Goal: Communication & Community: Participate in discussion

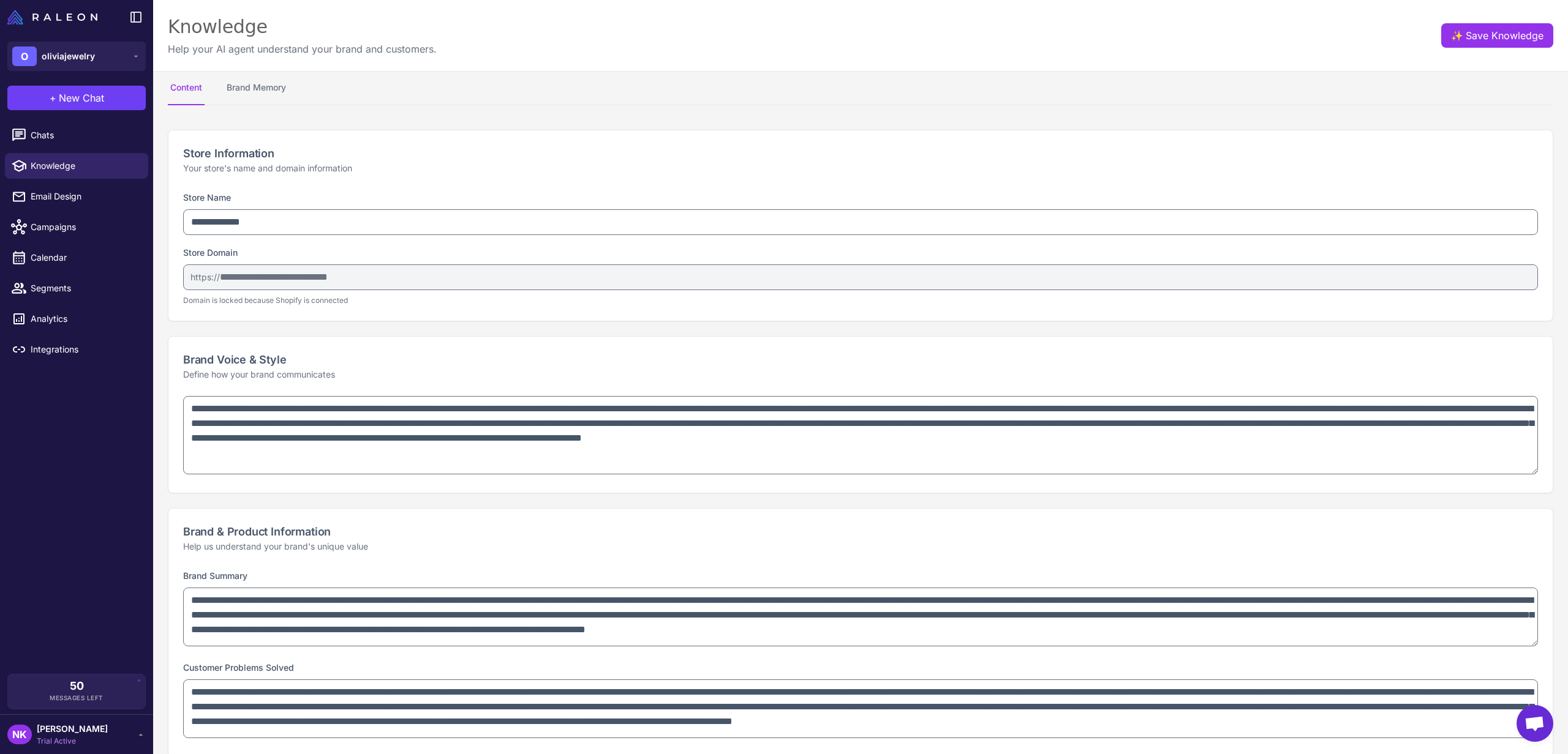
select select
click at [1128, 39] on div "Knowledge Help your AI agent understand your brand and customers. ✨ Save Knowle…" at bounding box center [860, 36] width 1415 height 71
click at [279, 79] on button "Brand Memory" at bounding box center [256, 88] width 65 height 34
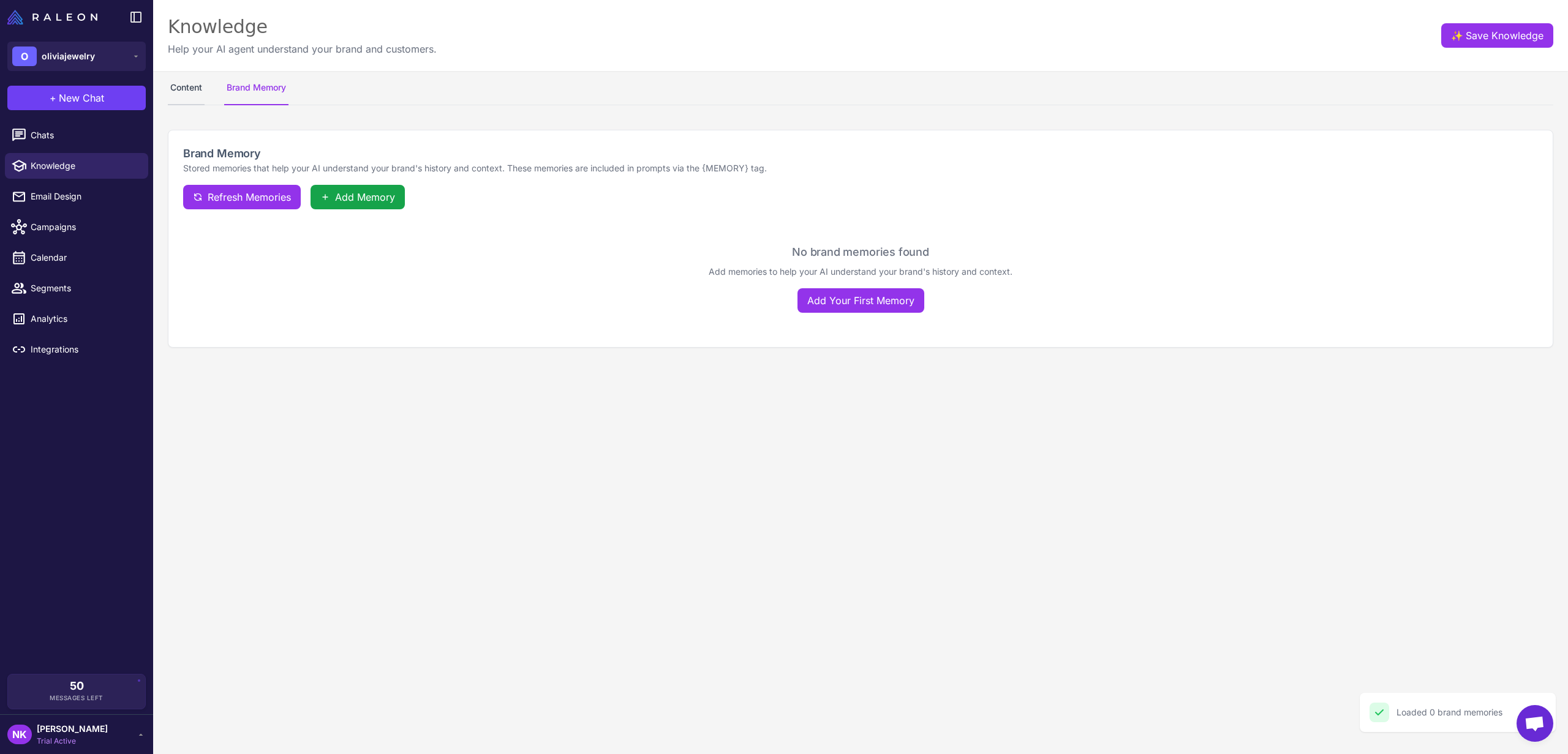
click at [198, 87] on button "Content" at bounding box center [186, 88] width 37 height 34
select select
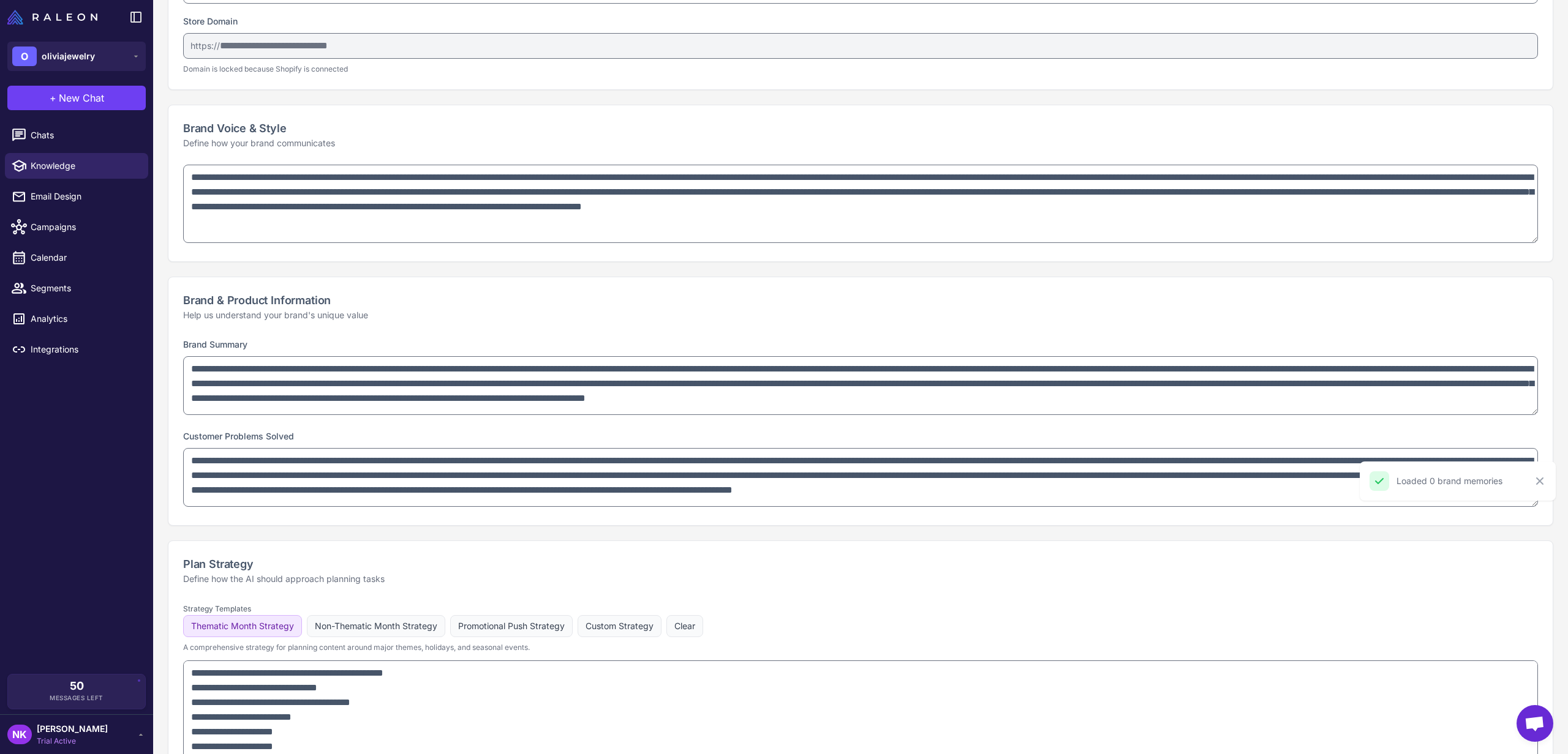
scroll to position [265, 0]
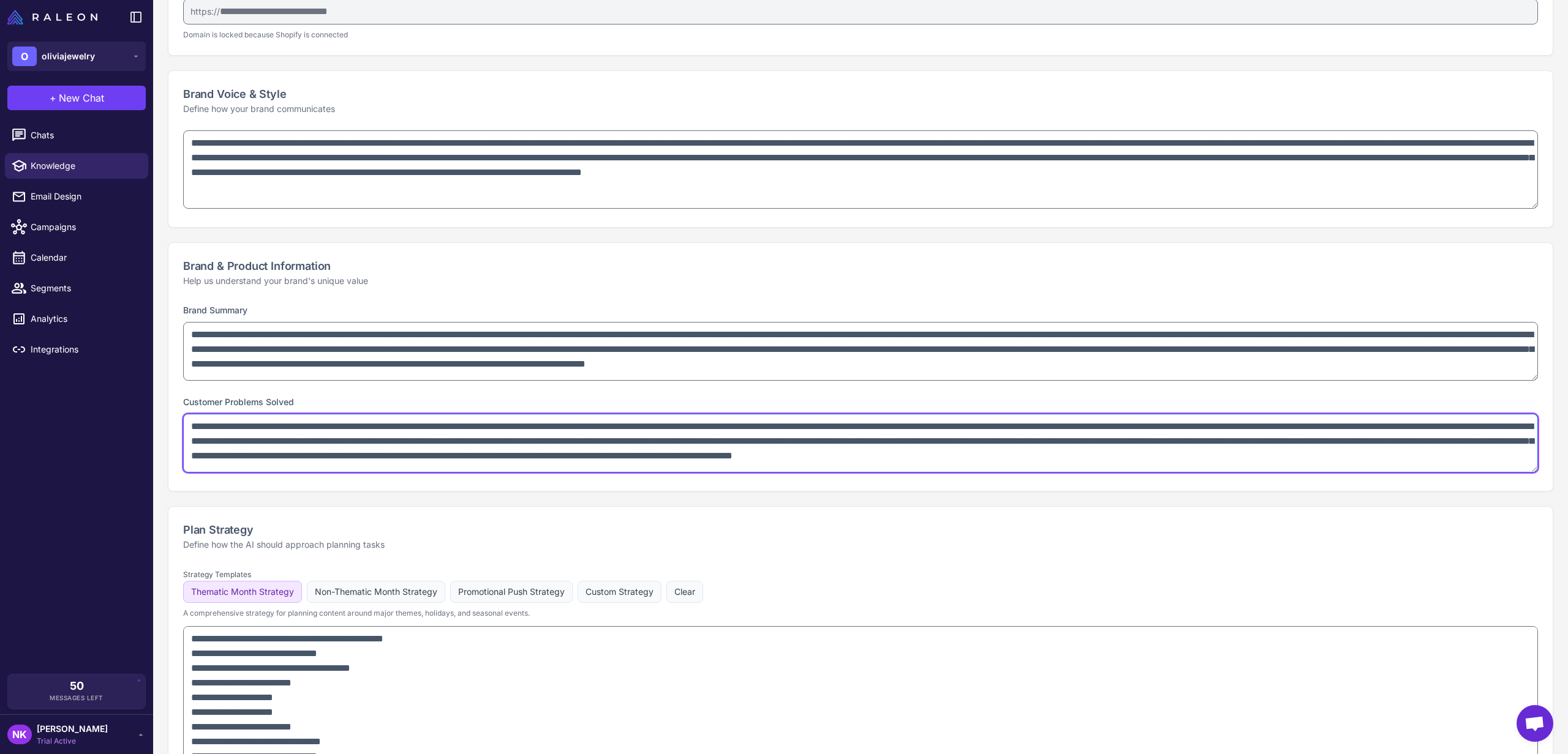
click at [665, 456] on textarea "**********" at bounding box center [860, 443] width 1355 height 59
type textarea "**********"
click at [712, 491] on div "**********" at bounding box center [860, 367] width 1386 height 249
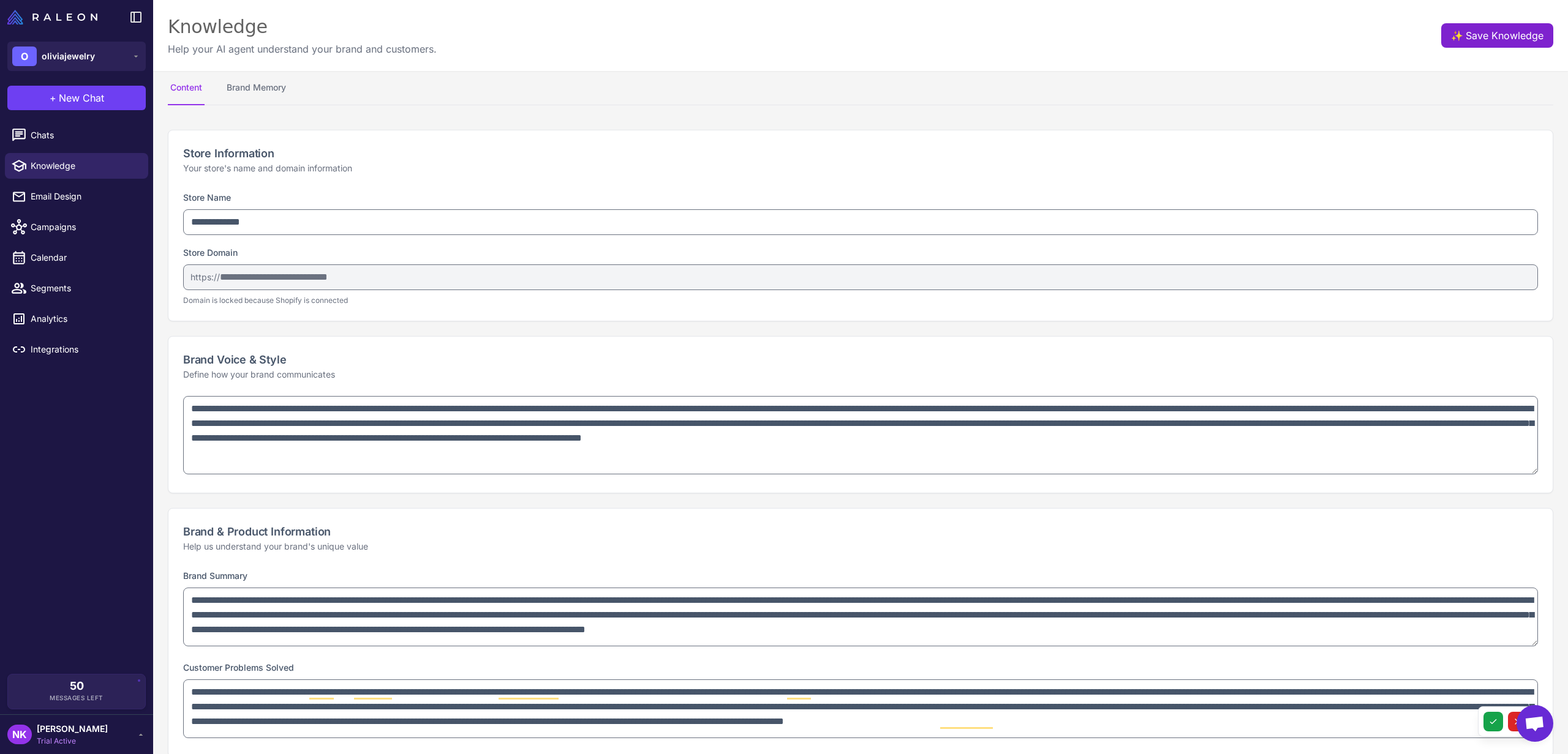
click at [1461, 33] on button "✨ Save Knowledge" at bounding box center [1498, 35] width 112 height 24
click at [1483, 30] on button "✨ Save Knowledge" at bounding box center [1498, 35] width 112 height 24
click at [1233, 78] on nav "Content Brand Memory" at bounding box center [860, 88] width 1386 height 34
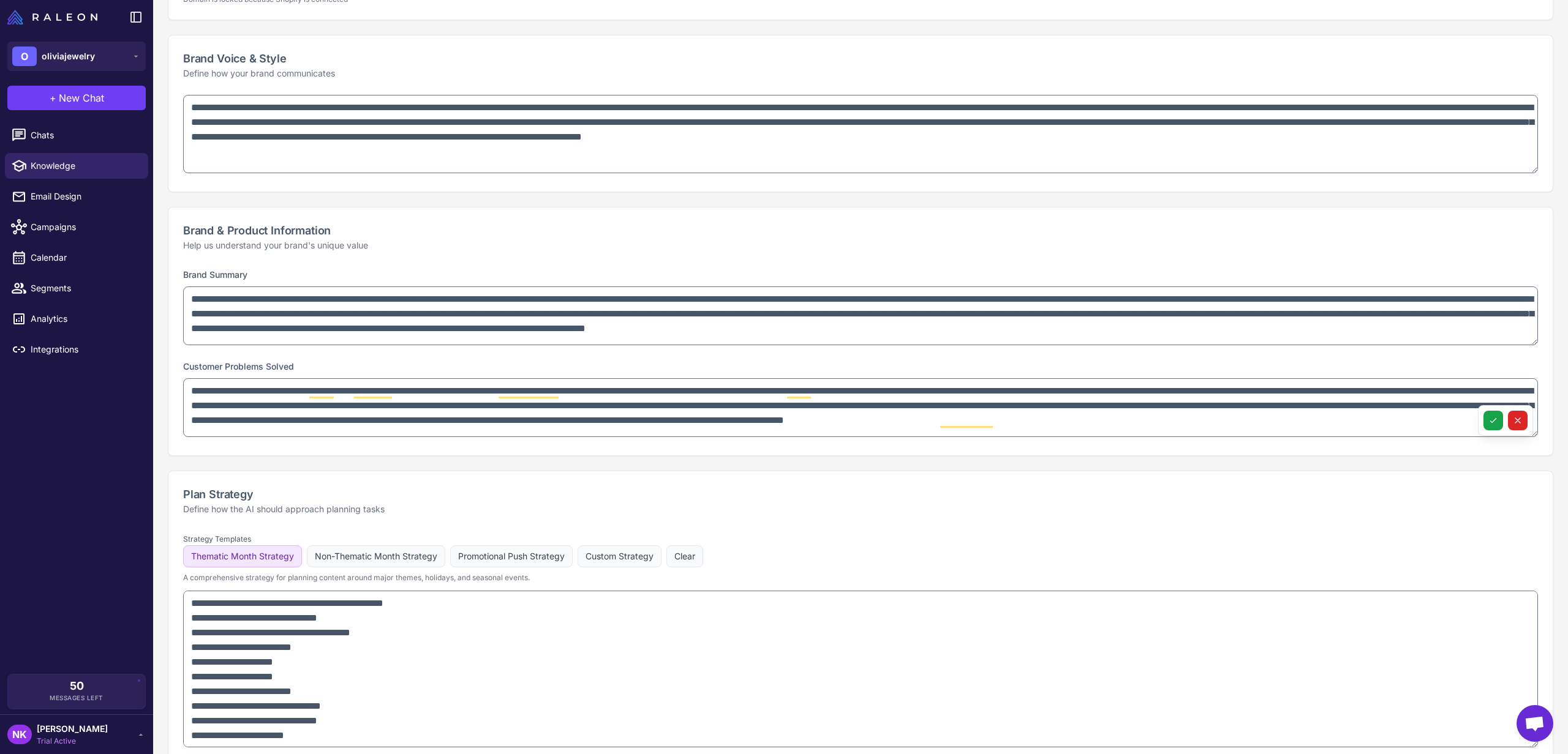
scroll to position [435, 0]
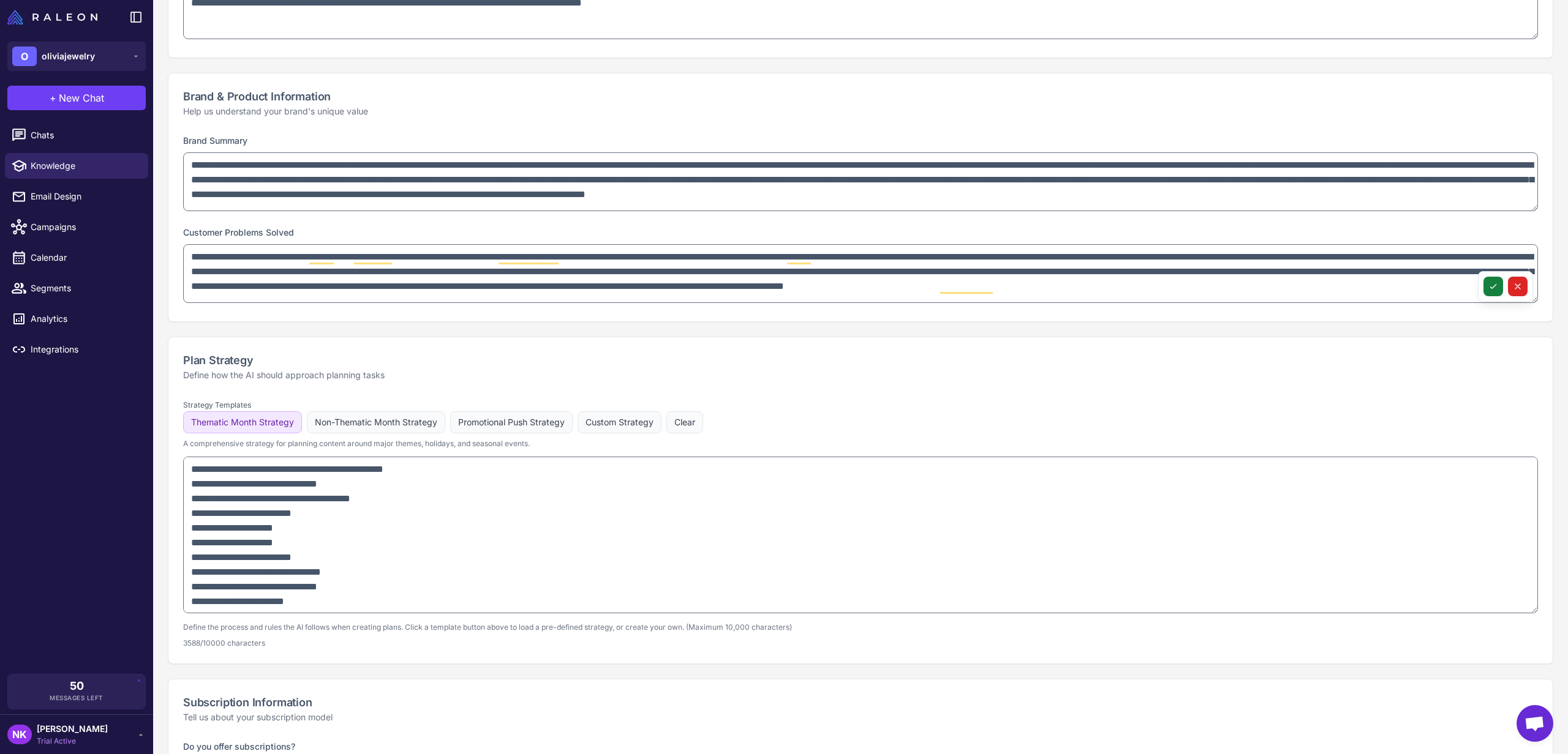
click at [1477, 287] on content "**********" at bounding box center [860, 377] width 1415 height 754
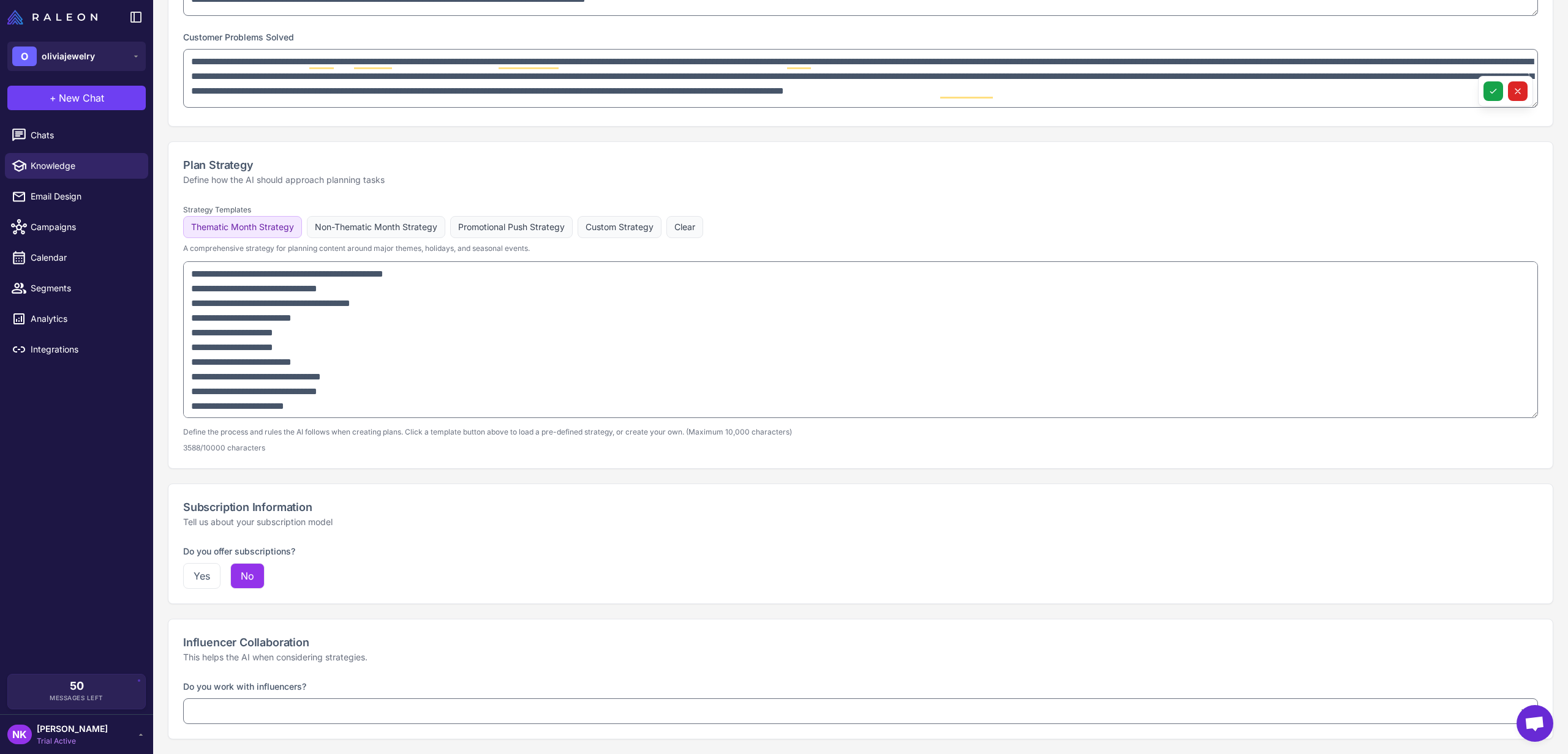
scroll to position [0, 0]
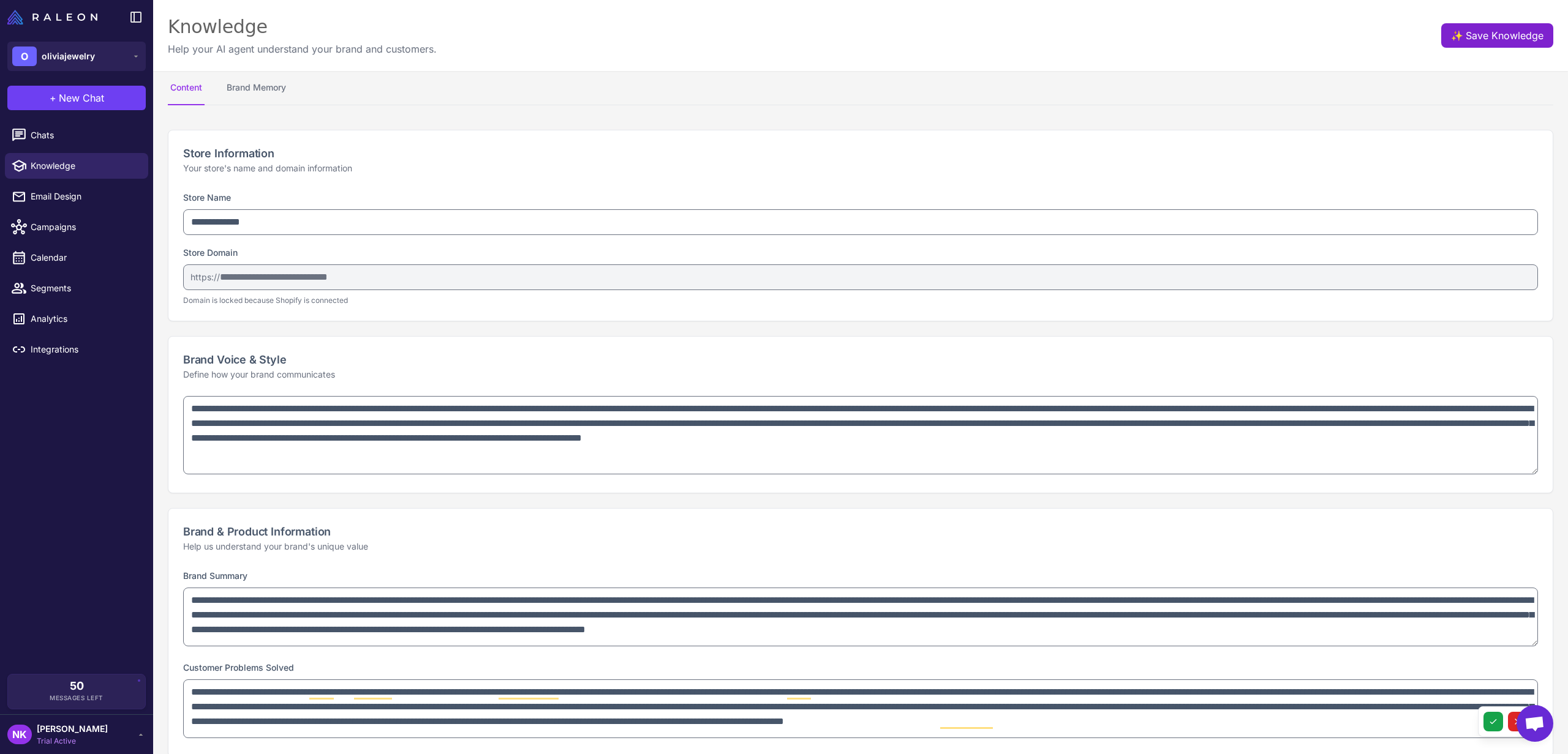
click at [1515, 45] on button "✨ Save Knowledge" at bounding box center [1498, 35] width 112 height 24
click at [70, 294] on span "Segments" at bounding box center [84, 288] width 108 height 13
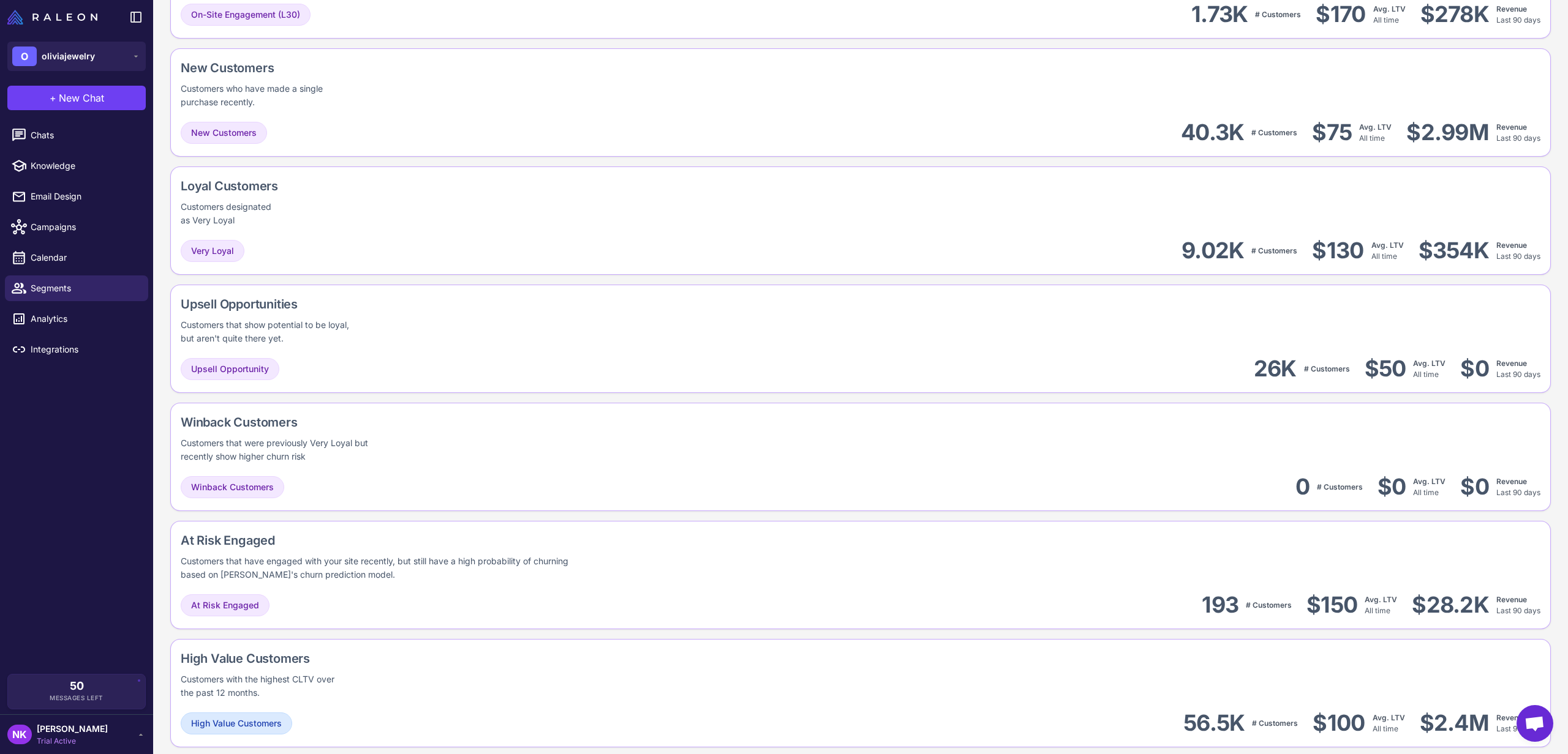
scroll to position [436, 0]
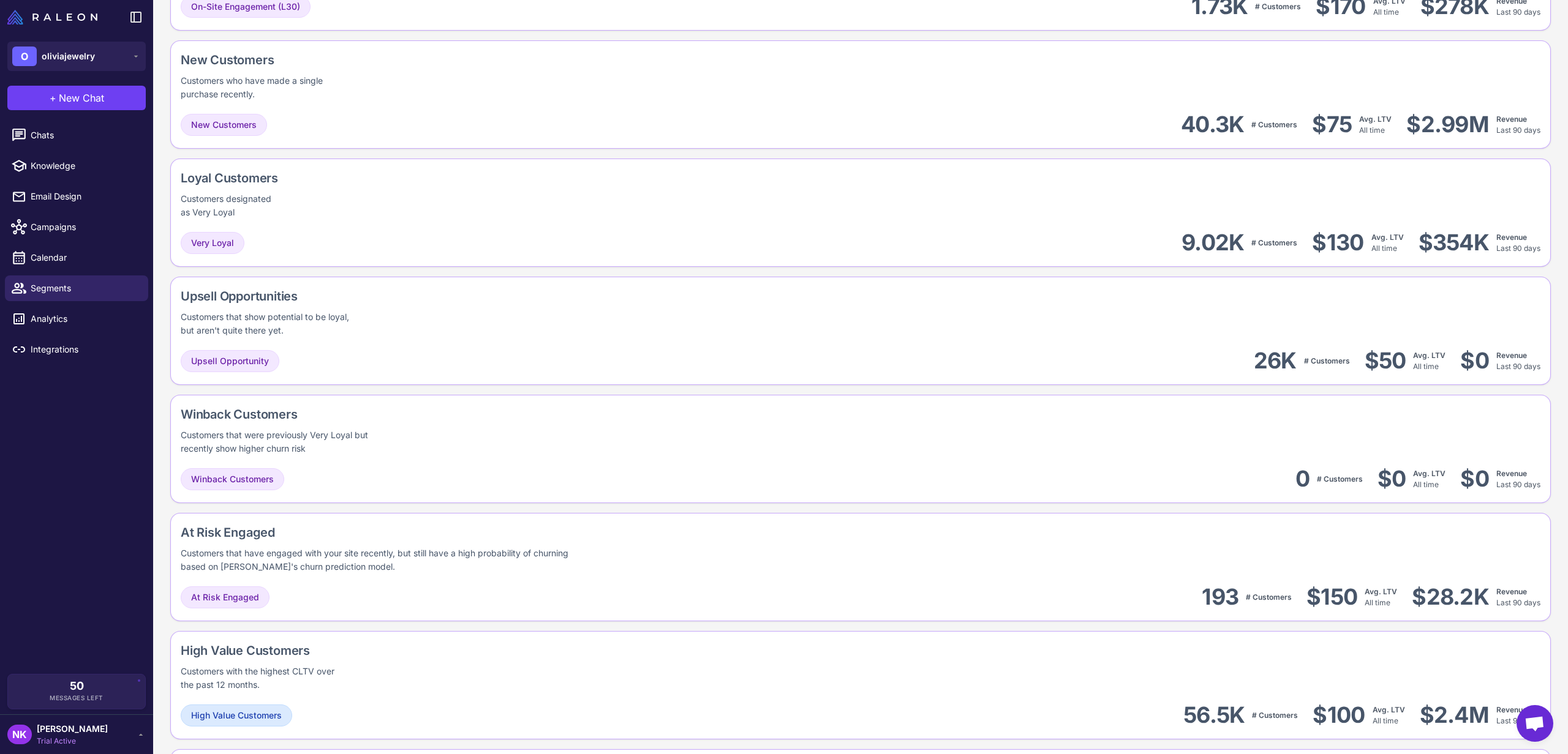
click at [675, 305] on div "Upsell Opportunities Customers that show potential to be loyal, but aren't quit…" at bounding box center [860, 312] width 1360 height 50
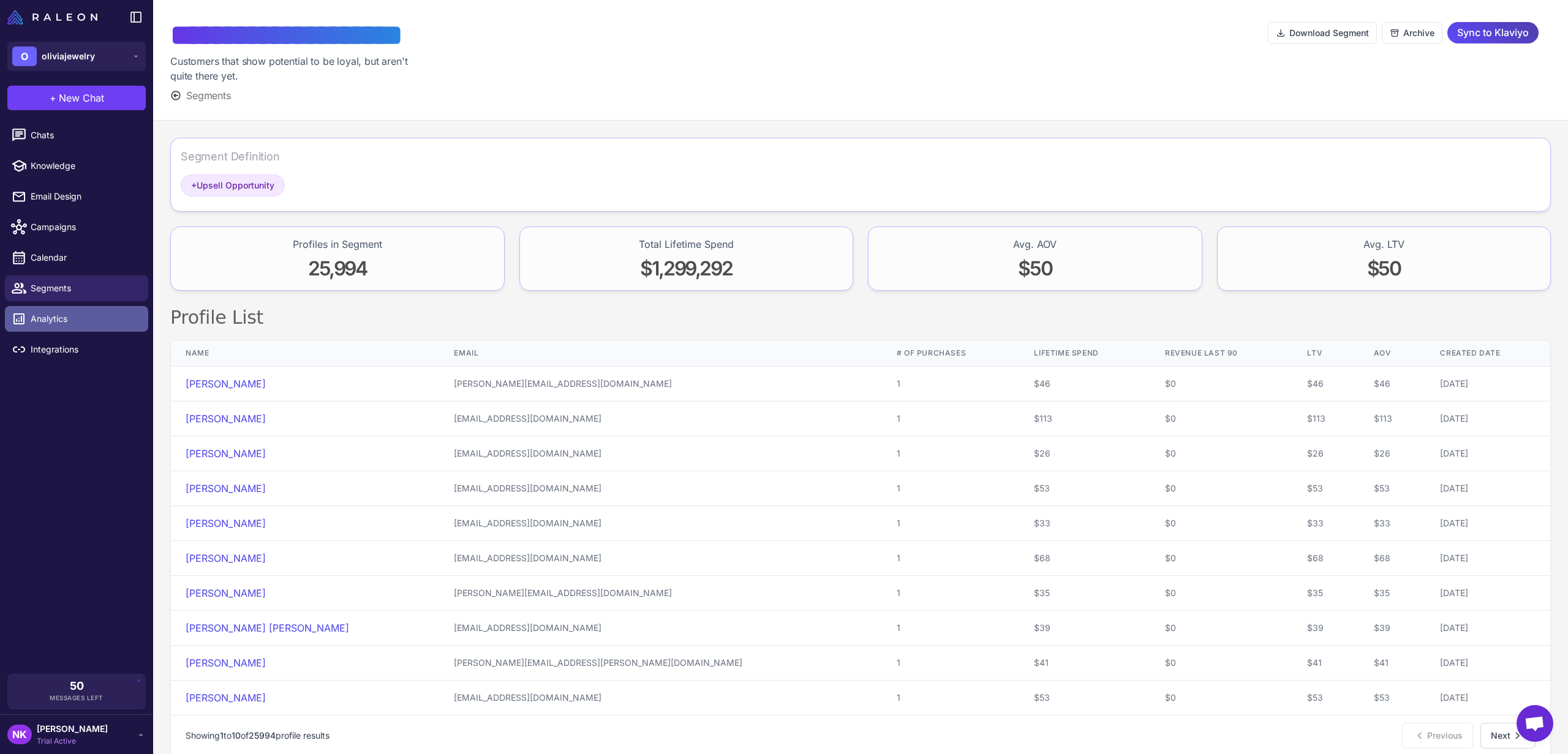
click at [61, 322] on span "Analytics" at bounding box center [84, 319] width 108 height 13
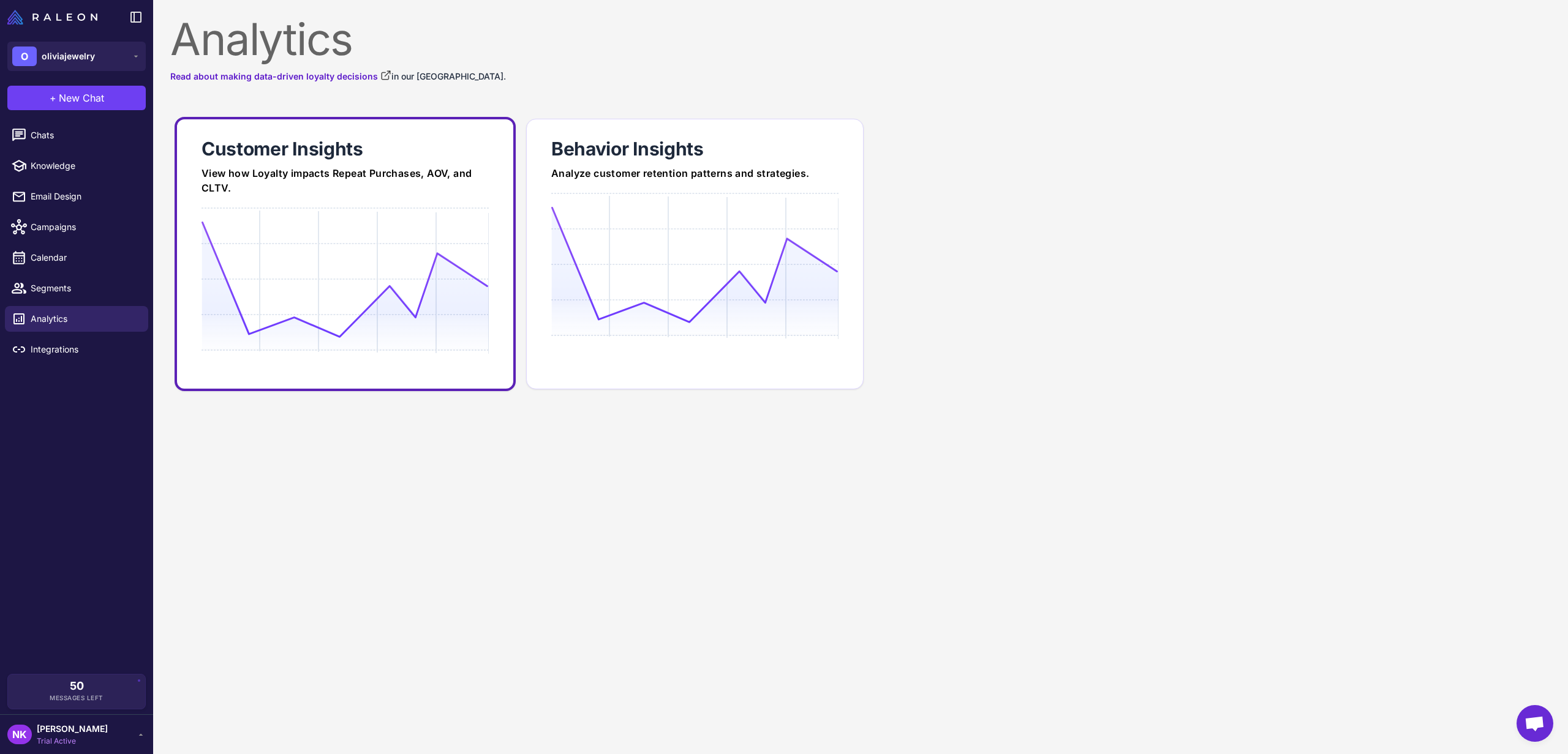
click at [410, 148] on div "Customer Insights" at bounding box center [345, 148] width 287 height 24
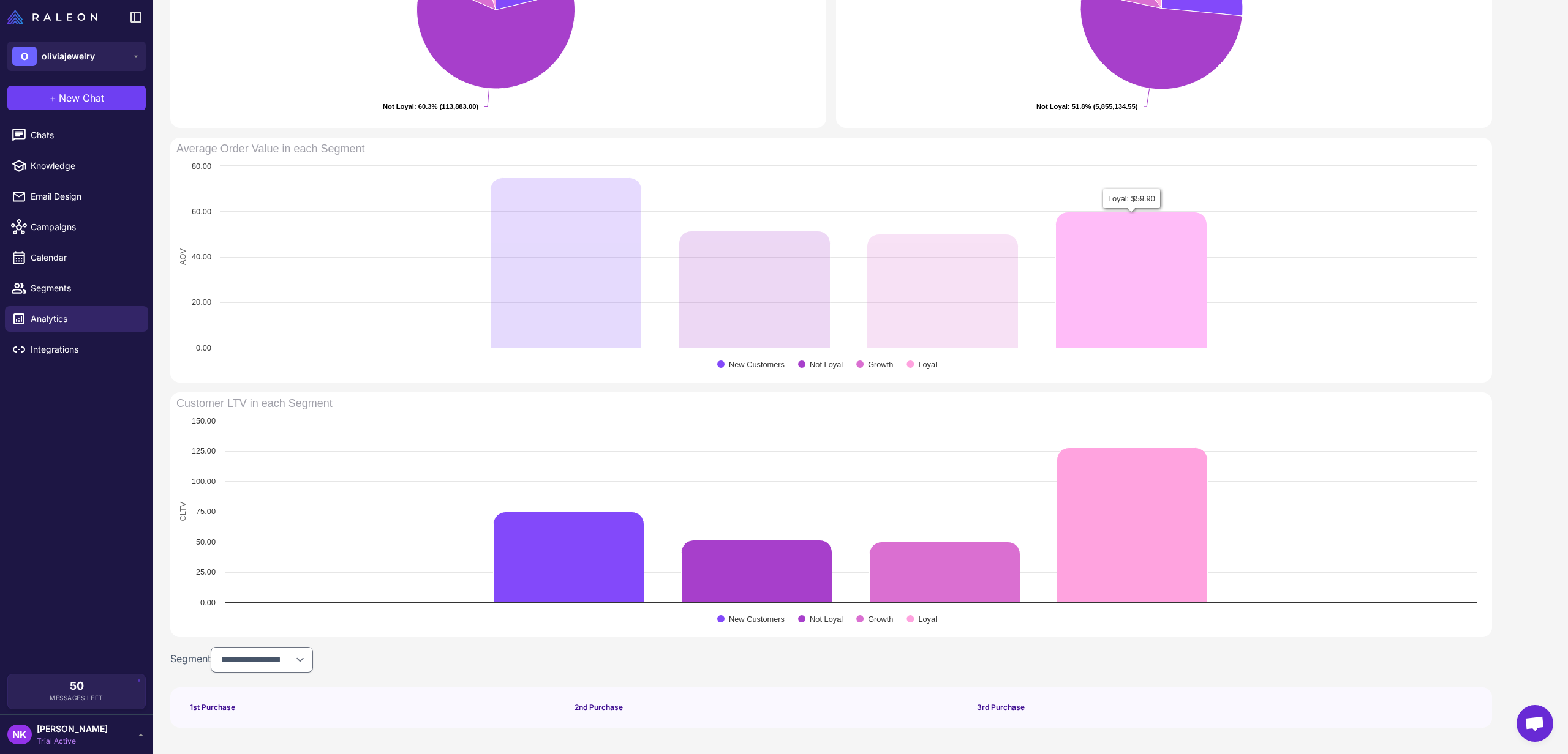
scroll to position [535, 0]
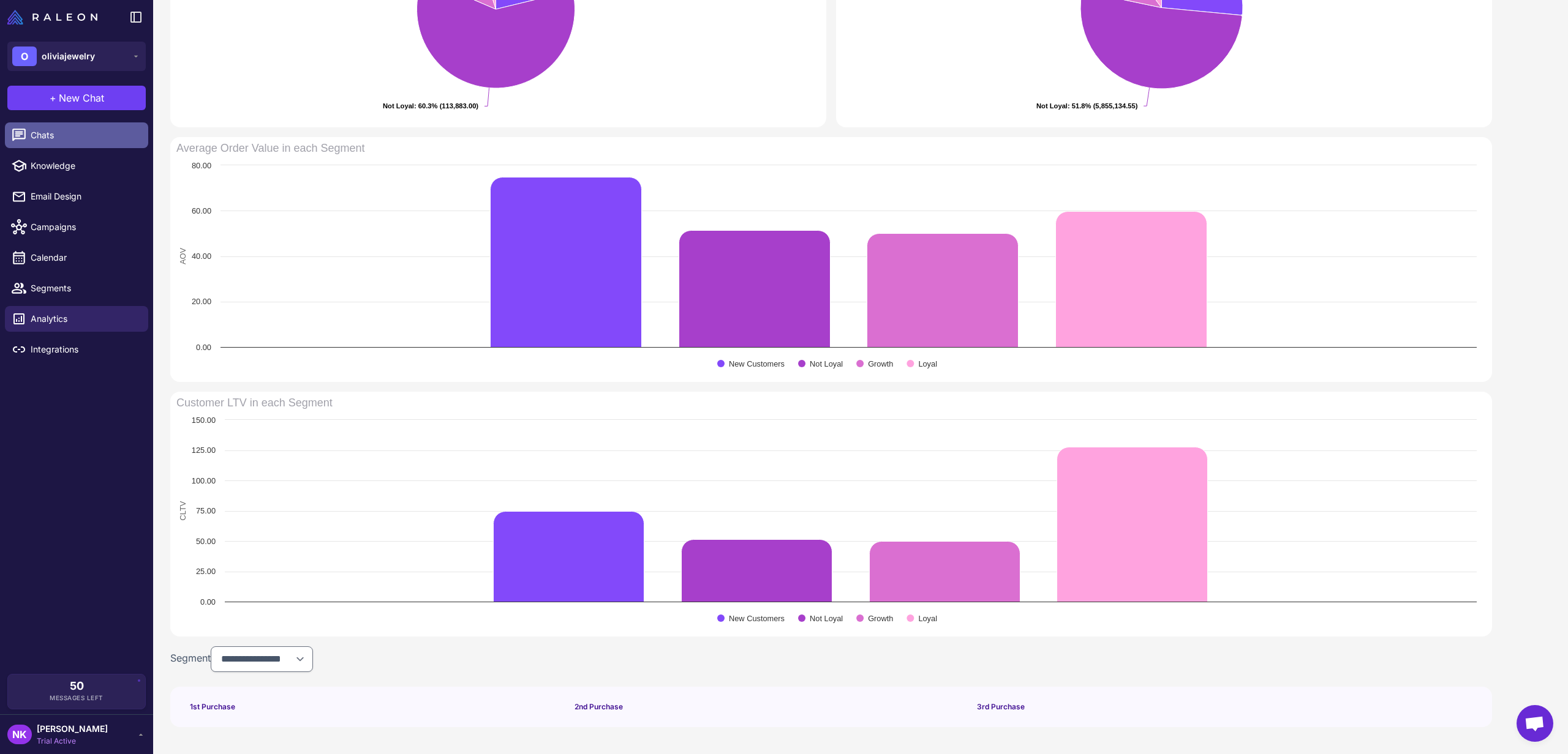
click at [73, 134] on span "Chats" at bounding box center [84, 135] width 108 height 13
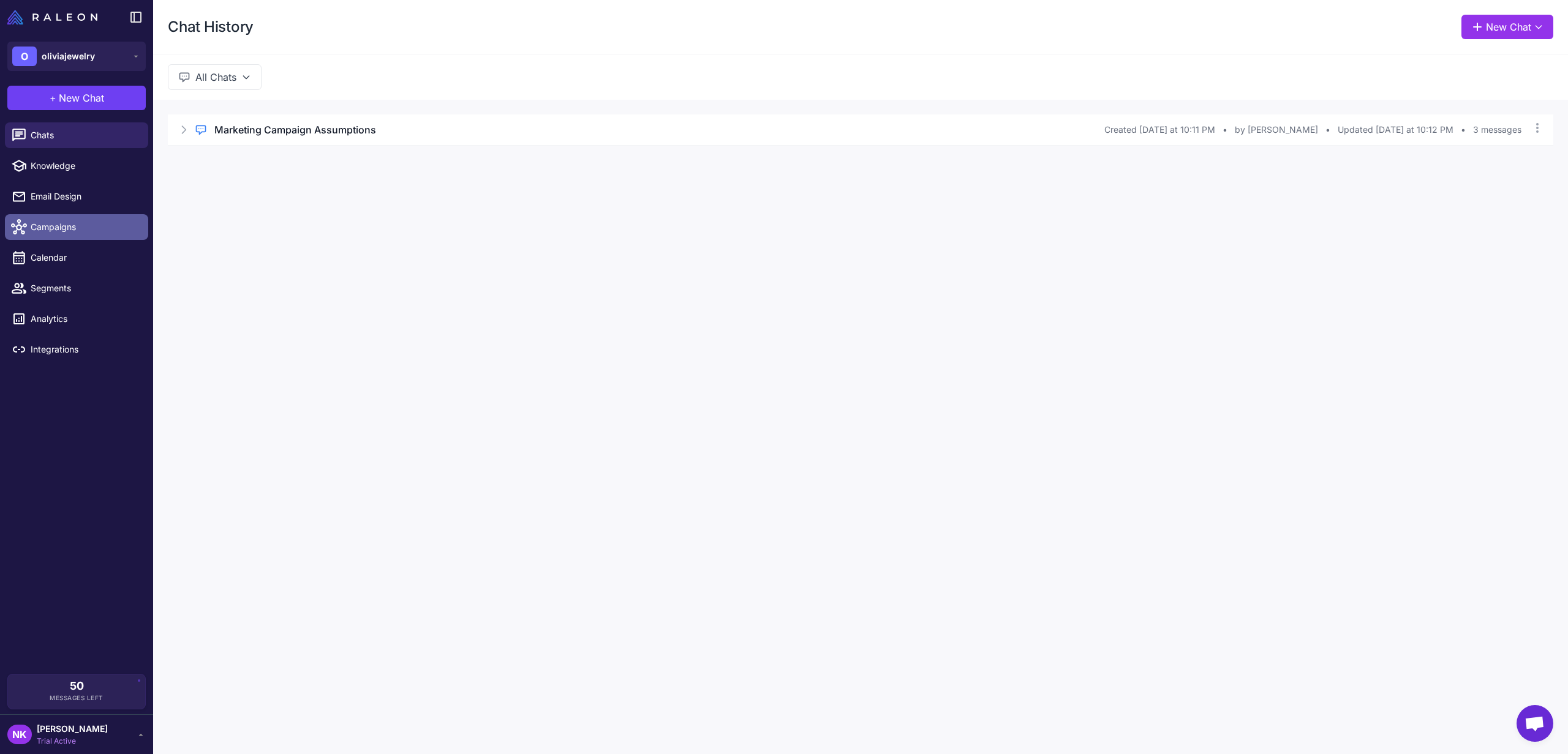
click at [59, 223] on span "Campaigns" at bounding box center [84, 227] width 108 height 13
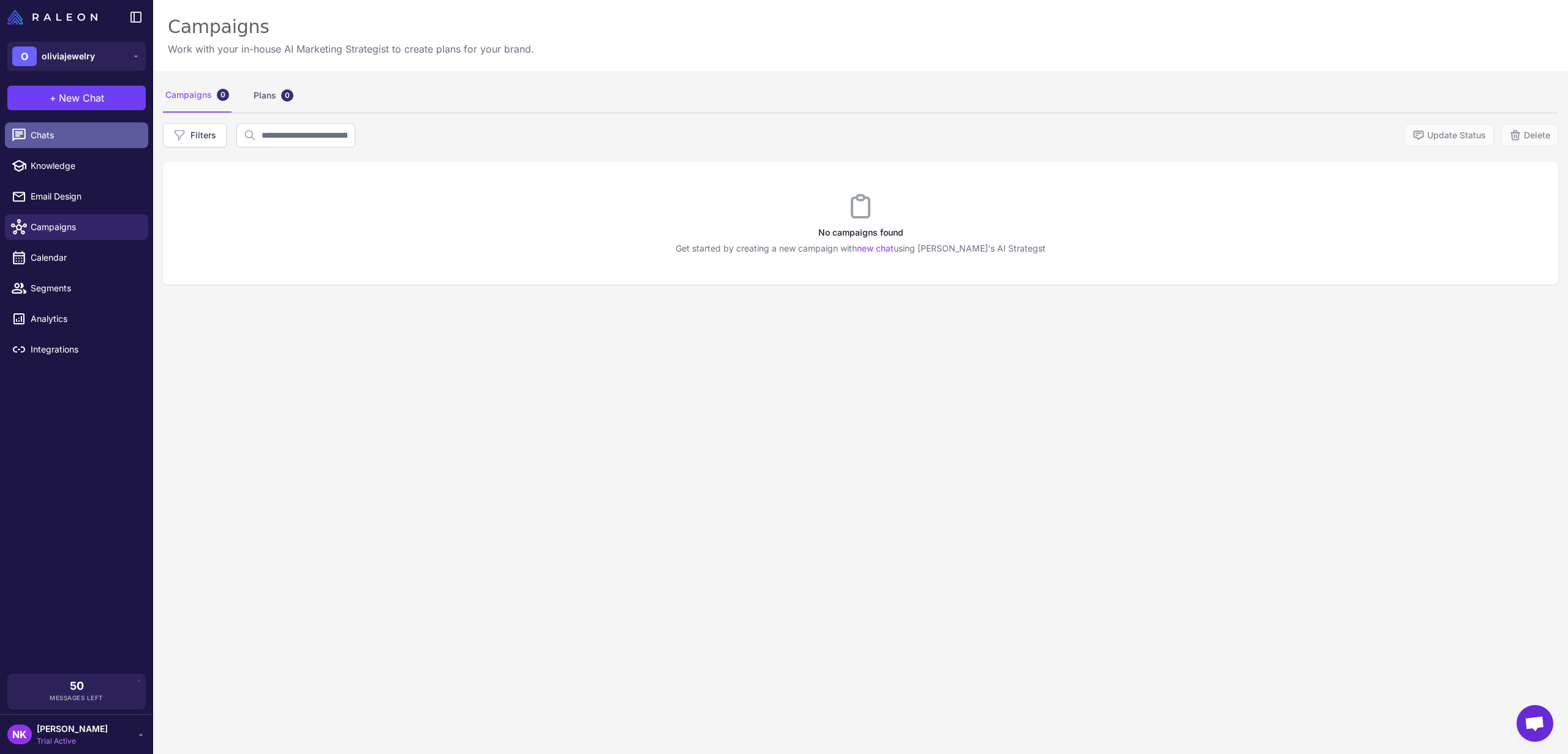
click at [39, 138] on span "Chats" at bounding box center [84, 135] width 108 height 13
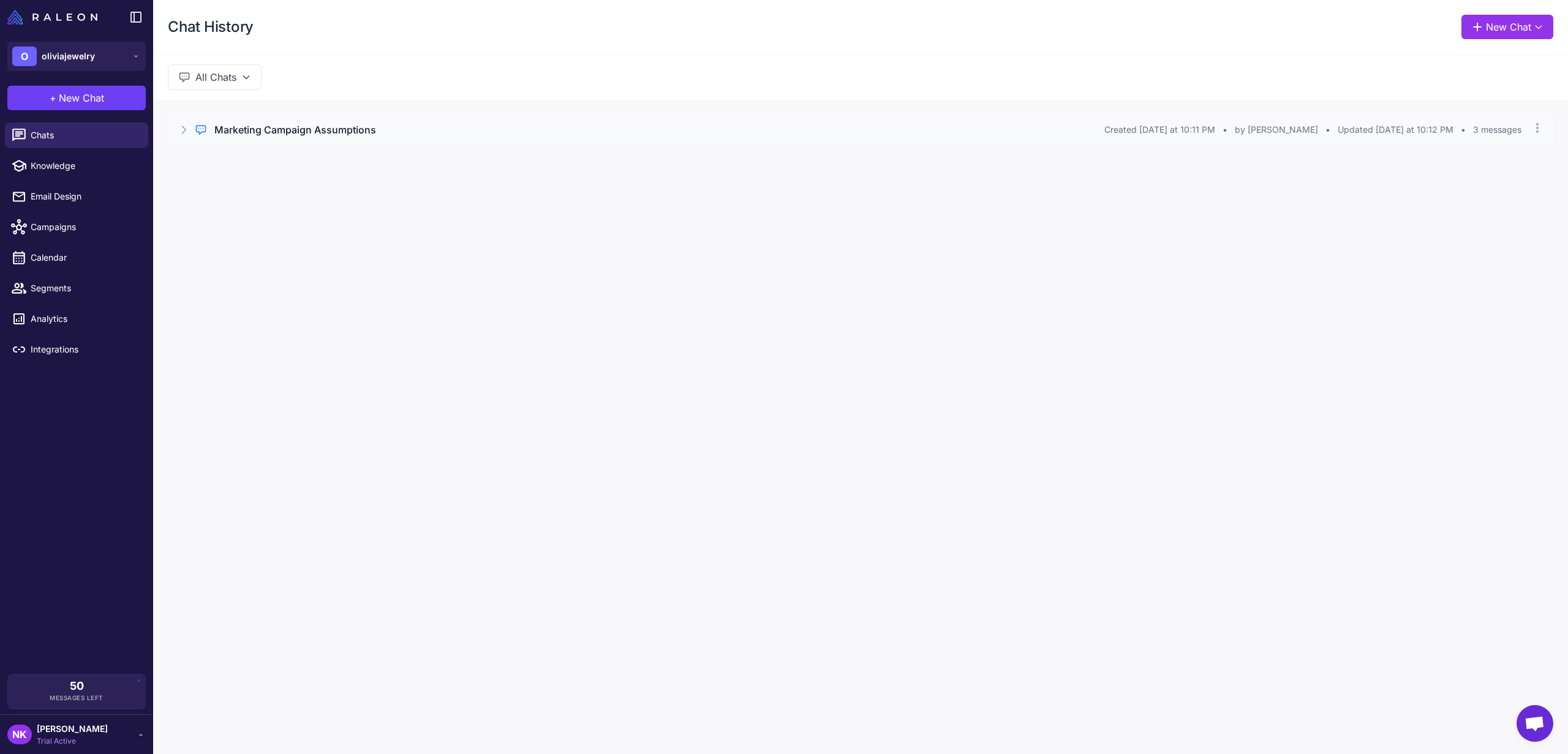
click at [181, 132] on icon at bounding box center [184, 130] width 13 height 13
click at [240, 183] on button "Open Chat" at bounding box center [225, 182] width 56 height 13
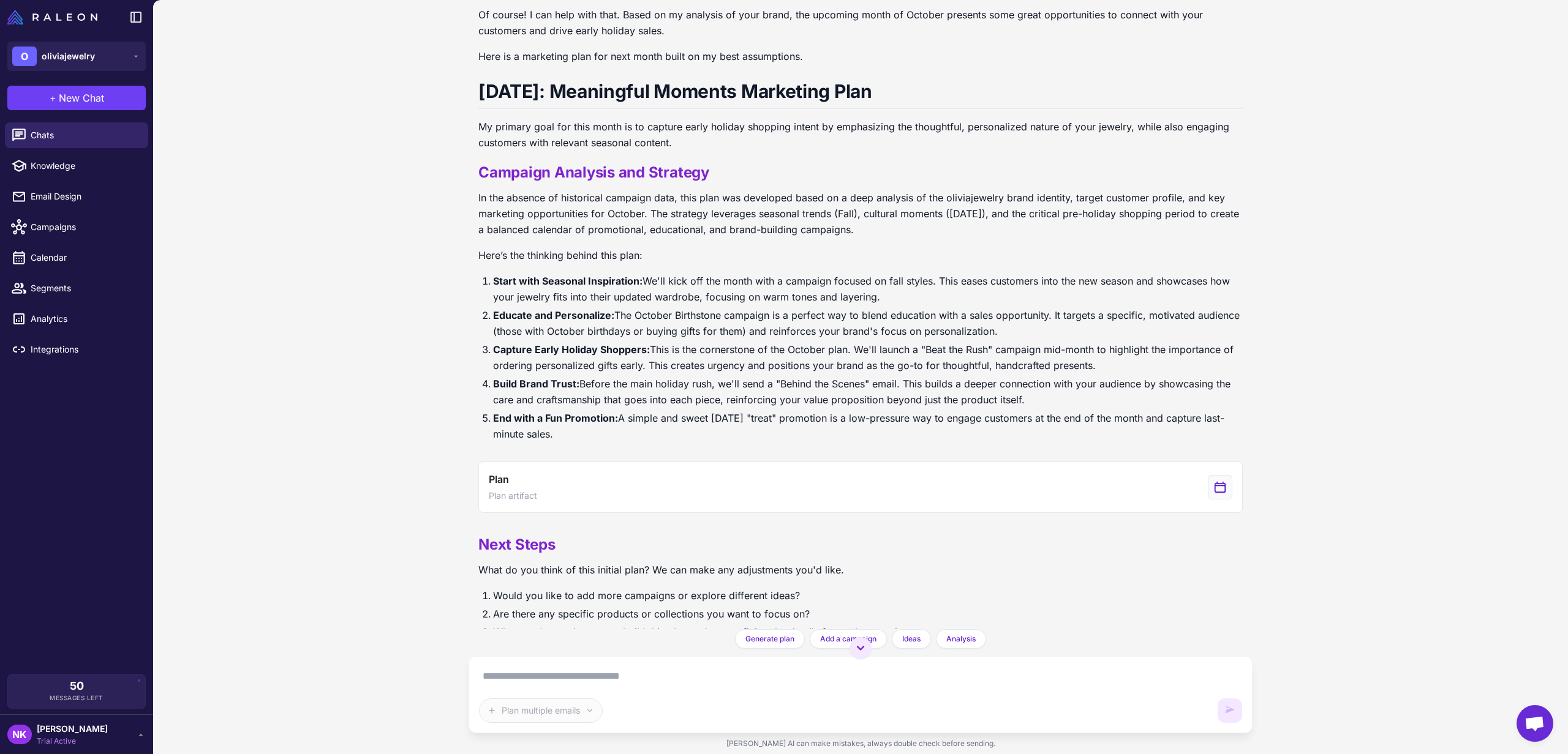
scroll to position [142, 0]
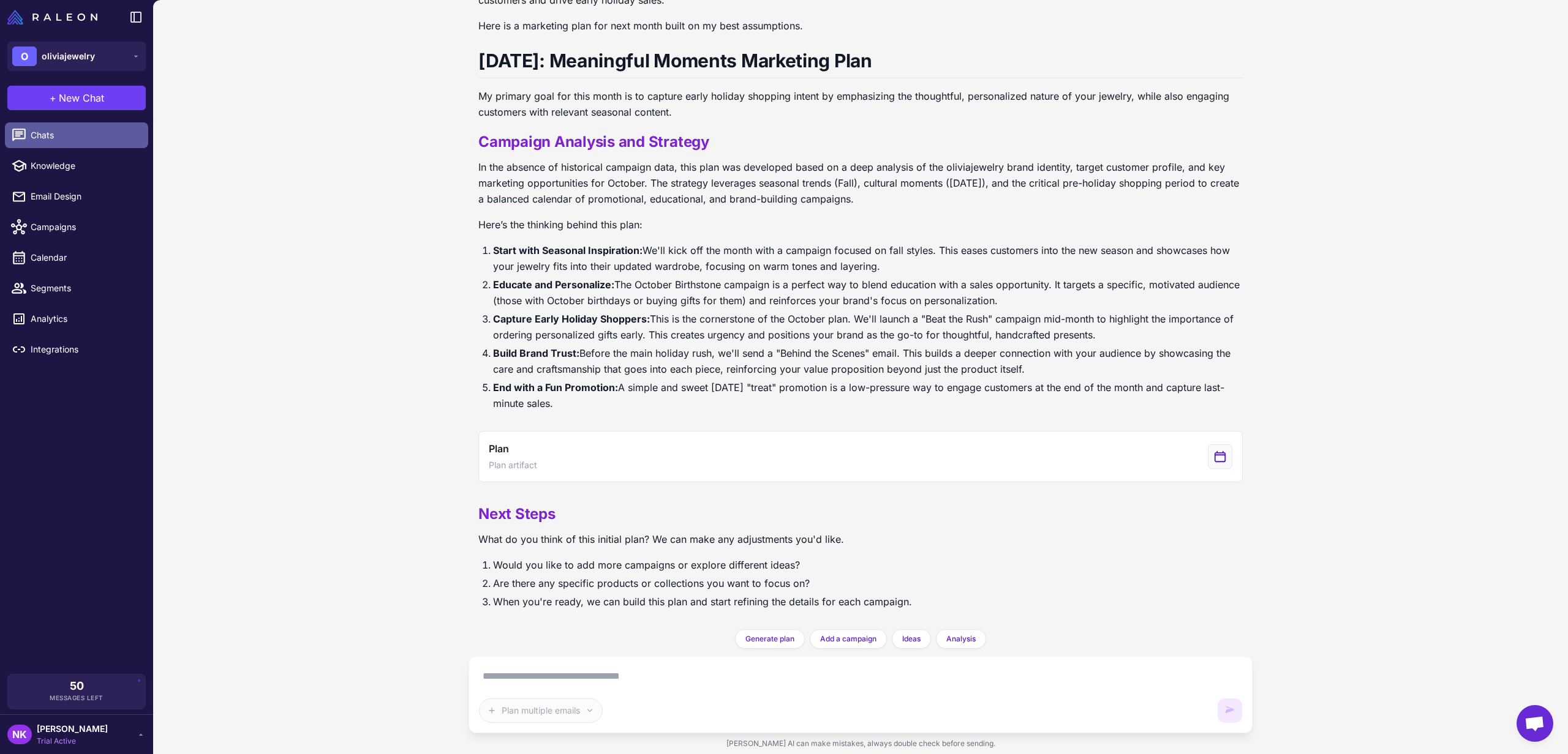
click at [73, 140] on span "Chats" at bounding box center [84, 135] width 108 height 13
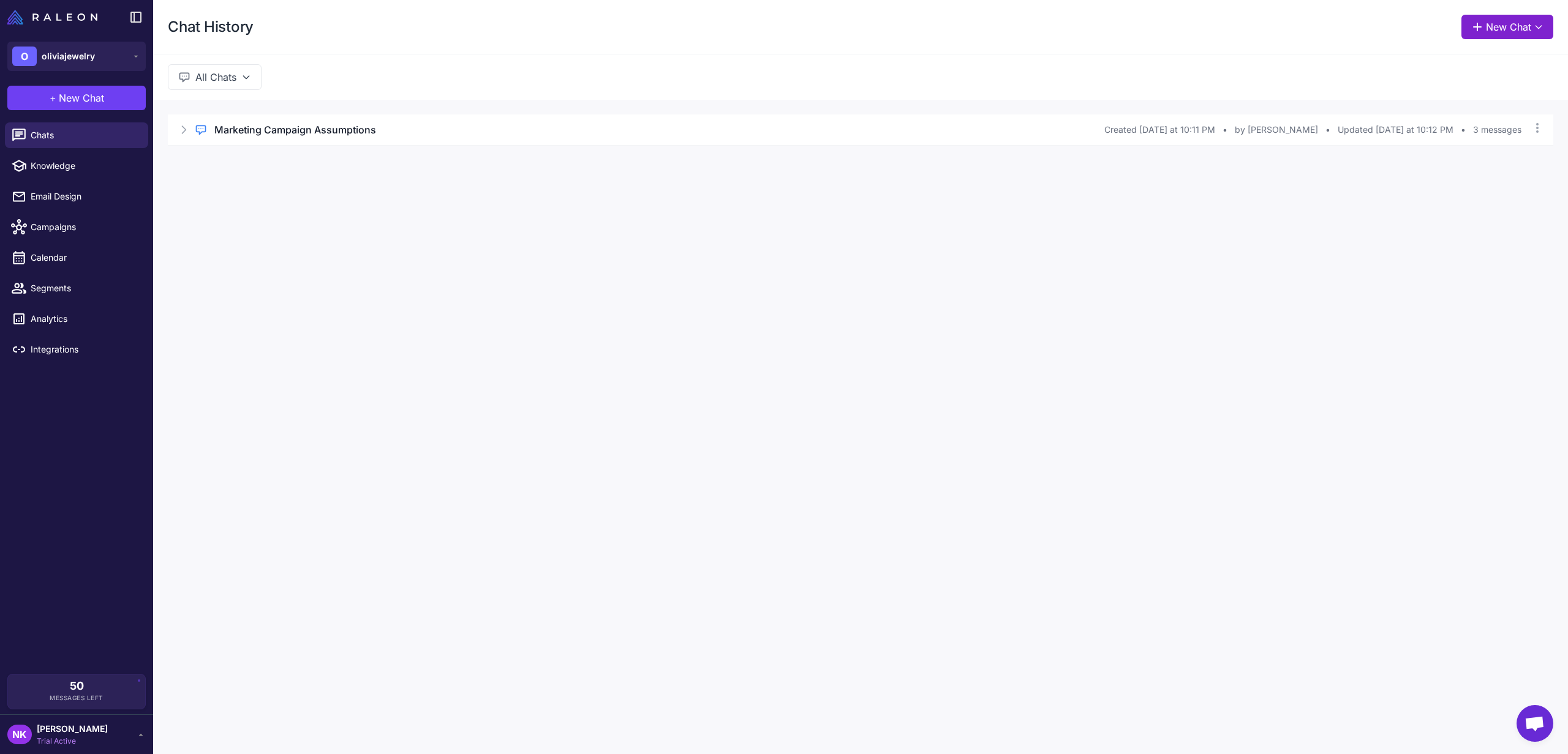
click at [1509, 30] on button "New Chat" at bounding box center [1507, 26] width 92 height 24
click at [1119, 252] on div "Chat History New Chat Raleon Agents Send an email Plan multiple emails Brainsto…" at bounding box center [860, 377] width 1415 height 754
click at [1497, 30] on button "New Chat" at bounding box center [1507, 26] width 92 height 24
click at [1456, 121] on span "Plan multiple emails" at bounding box center [1468, 122] width 83 height 13
click at [1512, 36] on button "New Chat" at bounding box center [1507, 26] width 92 height 24
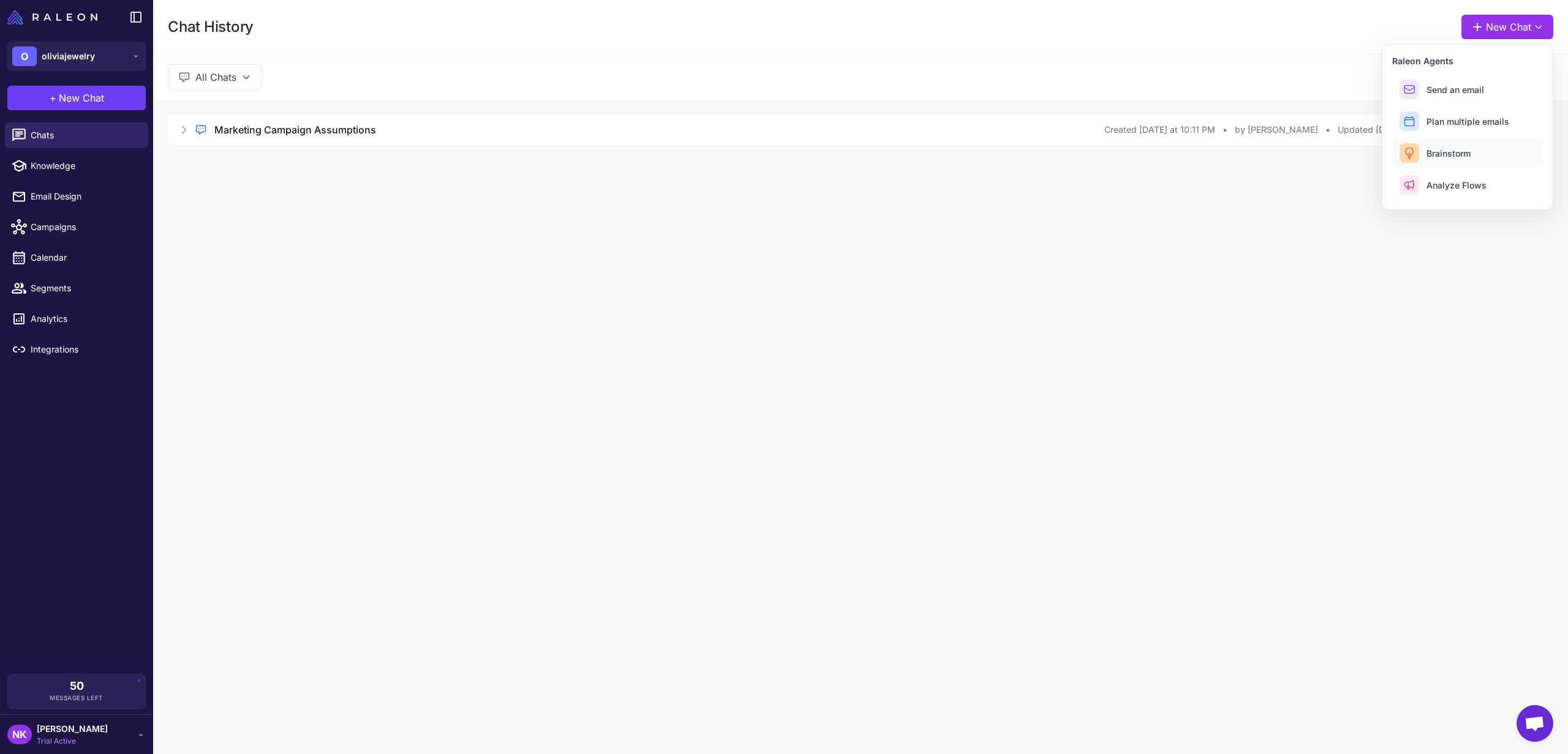
click at [1444, 149] on span "Brainstorm" at bounding box center [1448, 153] width 44 height 13
click at [735, 174] on div "Chat History New Chat All Chats Regular Chat Marketing Campaign Assumptions Cre…" at bounding box center [860, 377] width 1415 height 754
click at [79, 97] on span "New Chat" at bounding box center [81, 98] width 45 height 14
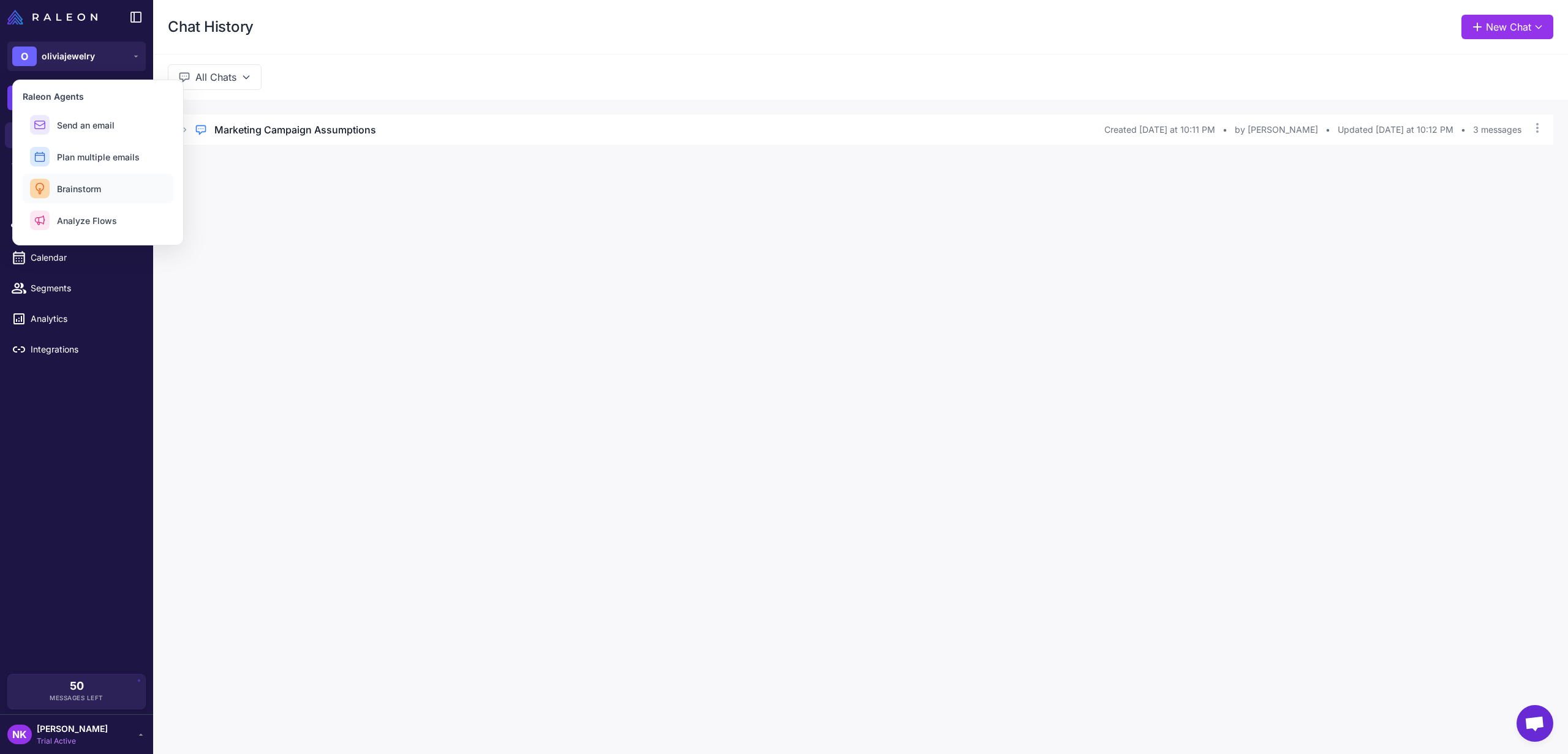
click at [88, 184] on span "Brainstorm" at bounding box center [78, 189] width 44 height 13
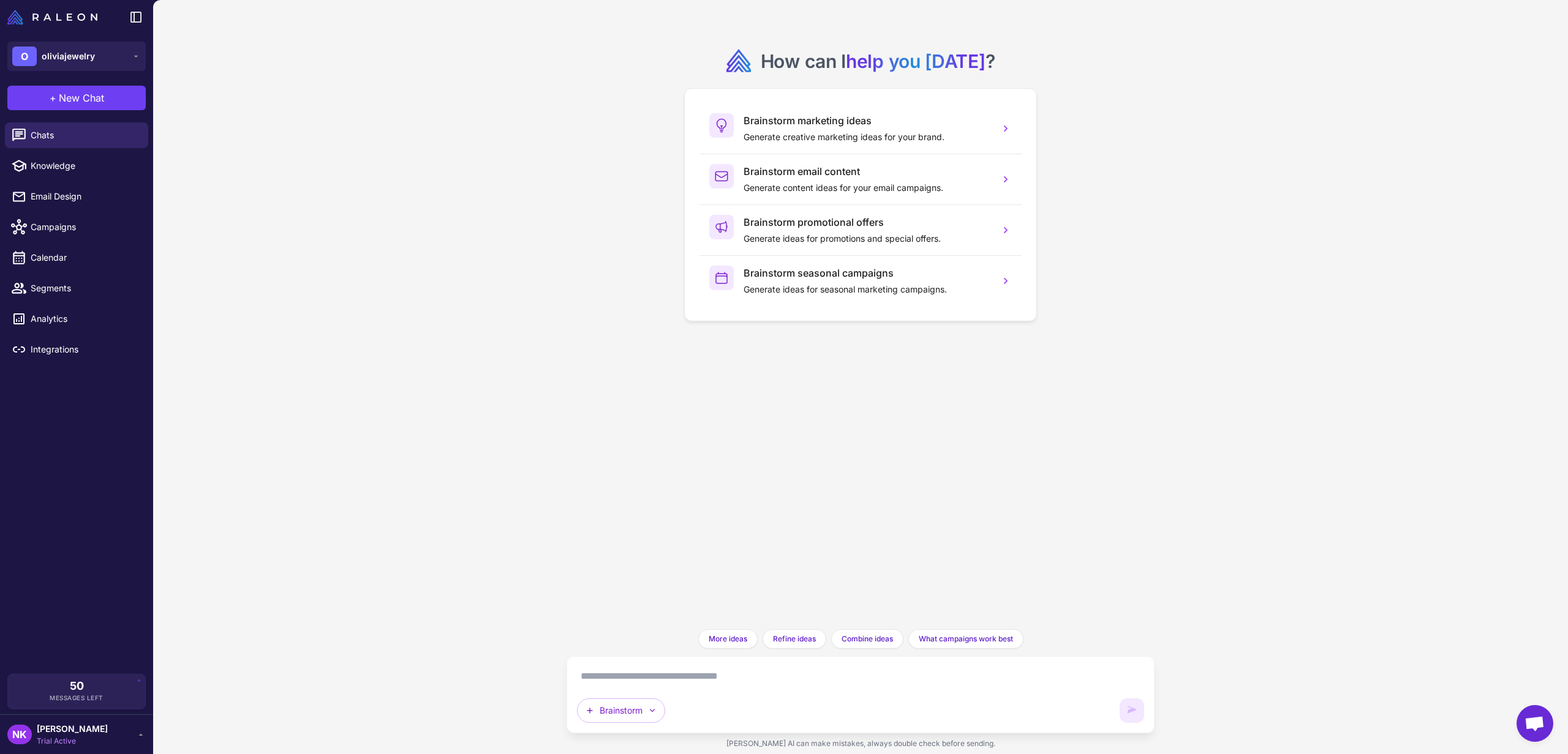
click at [692, 674] on textarea at bounding box center [860, 676] width 567 height 20
click at [654, 701] on button "Brainstorm" at bounding box center [621, 711] width 88 height 24
click at [492, 652] on div "How can I help you today ? Brainstorm marketing ideas Generate creative marketi…" at bounding box center [860, 377] width 1415 height 754
